Goal: Task Accomplishment & Management: Use online tool/utility

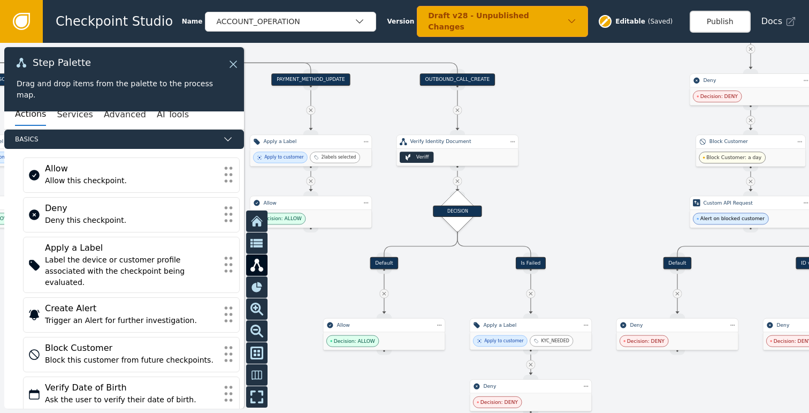
drag, startPoint x: 580, startPoint y: 213, endPoint x: 581, endPoint y: 146, distance: 66.9
click at [581, 146] on div at bounding box center [404, 228] width 809 height 370
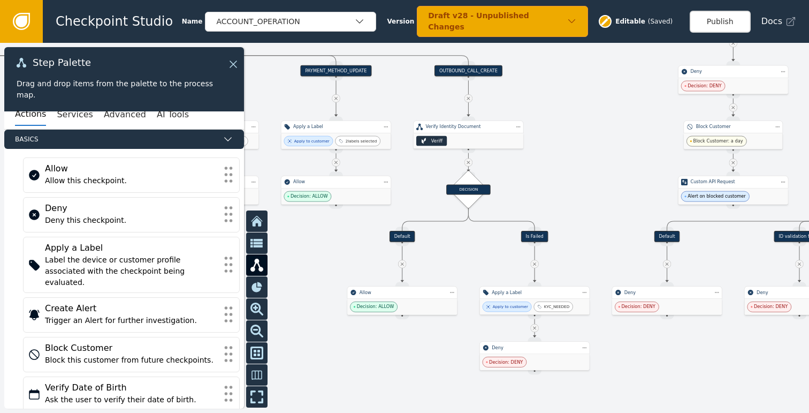
drag, startPoint x: 585, startPoint y: 164, endPoint x: 574, endPoint y: 196, distance: 33.7
click at [574, 196] on div at bounding box center [404, 228] width 809 height 370
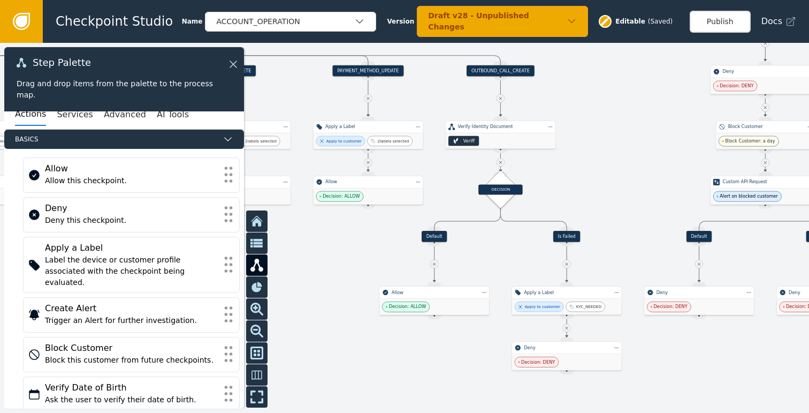
drag, startPoint x: 545, startPoint y: 197, endPoint x: 606, endPoint y: 155, distance: 74.1
click at [606, 155] on div at bounding box center [404, 228] width 809 height 370
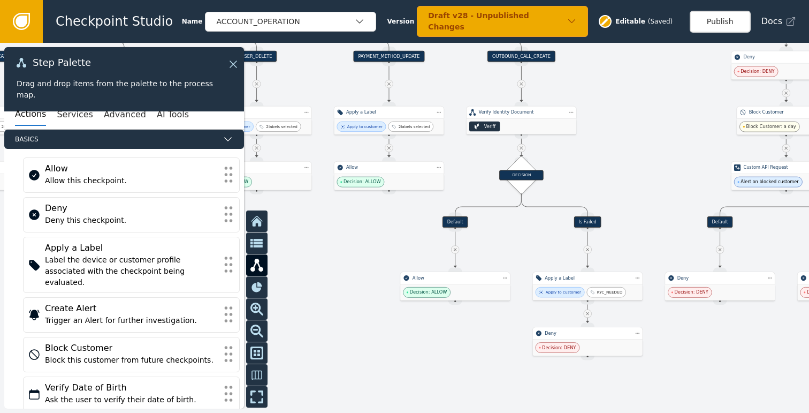
drag, startPoint x: 606, startPoint y: 164, endPoint x: 552, endPoint y: 196, distance: 63.6
click at [552, 196] on div at bounding box center [404, 228] width 809 height 370
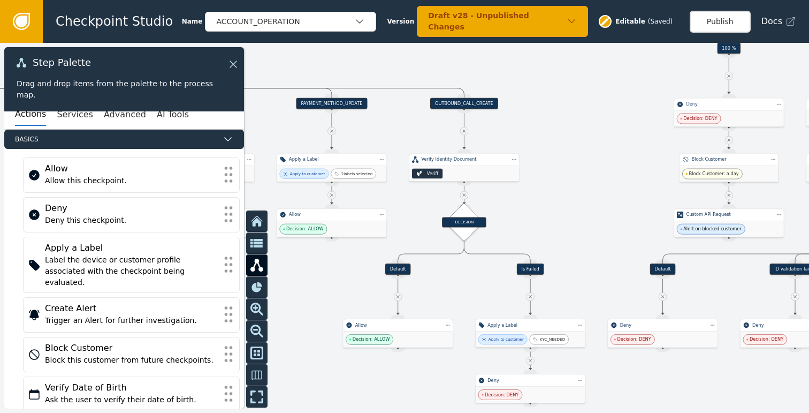
drag, startPoint x: 562, startPoint y: 173, endPoint x: 558, endPoint y: 190, distance: 17.6
click at [558, 190] on div at bounding box center [404, 228] width 809 height 370
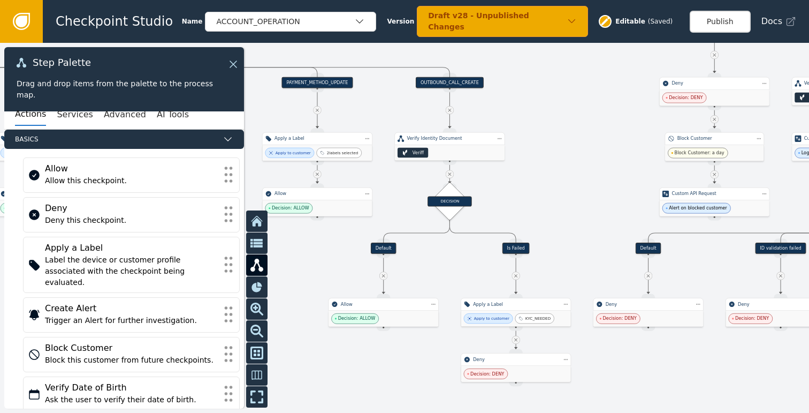
drag, startPoint x: 574, startPoint y: 257, endPoint x: 559, endPoint y: 230, distance: 30.7
click at [559, 230] on div at bounding box center [404, 228] width 809 height 370
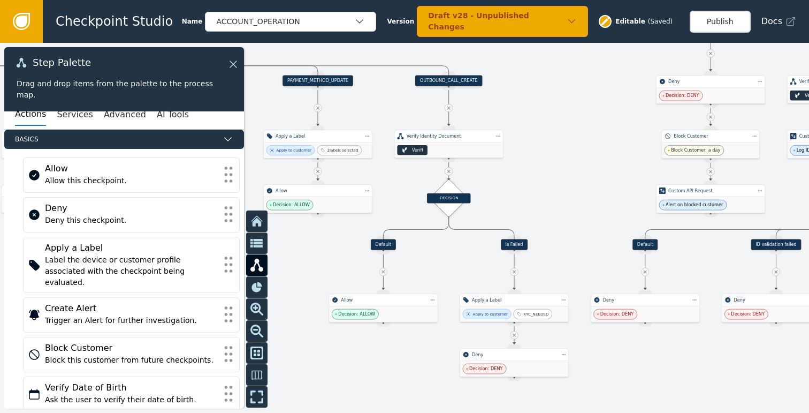
drag, startPoint x: 558, startPoint y: 200, endPoint x: 515, endPoint y: 232, distance: 53.2
click at [515, 232] on div at bounding box center [404, 228] width 809 height 370
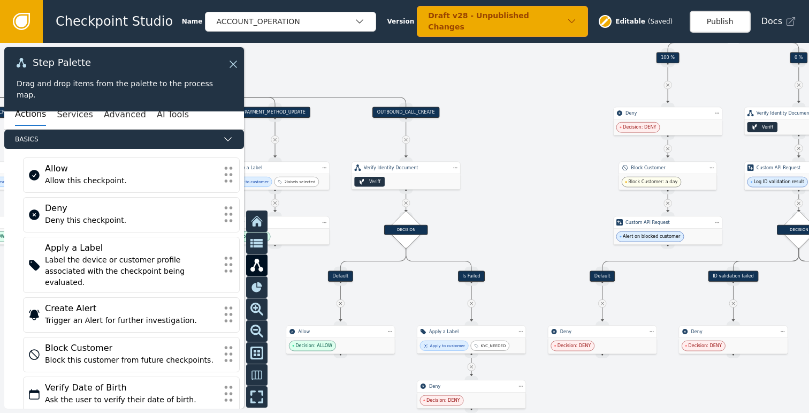
drag, startPoint x: 529, startPoint y: 230, endPoint x: 539, endPoint y: 234, distance: 10.5
click at [539, 234] on div at bounding box center [404, 228] width 809 height 370
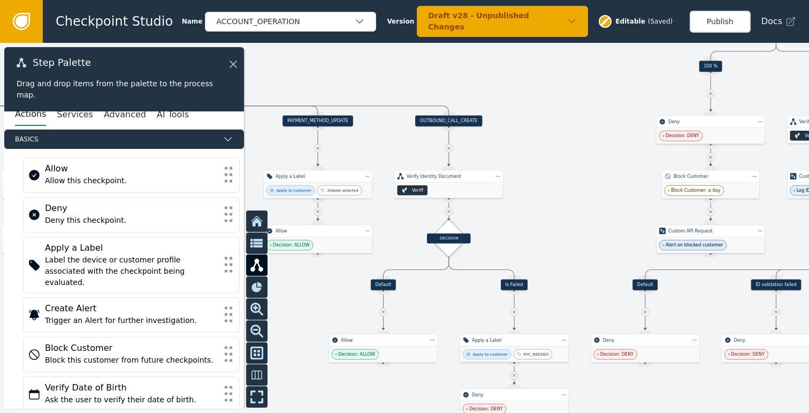
drag, startPoint x: 565, startPoint y: 233, endPoint x: 561, endPoint y: 192, distance: 41.4
click at [561, 192] on div at bounding box center [404, 228] width 809 height 370
